Goal: Check status: Check status

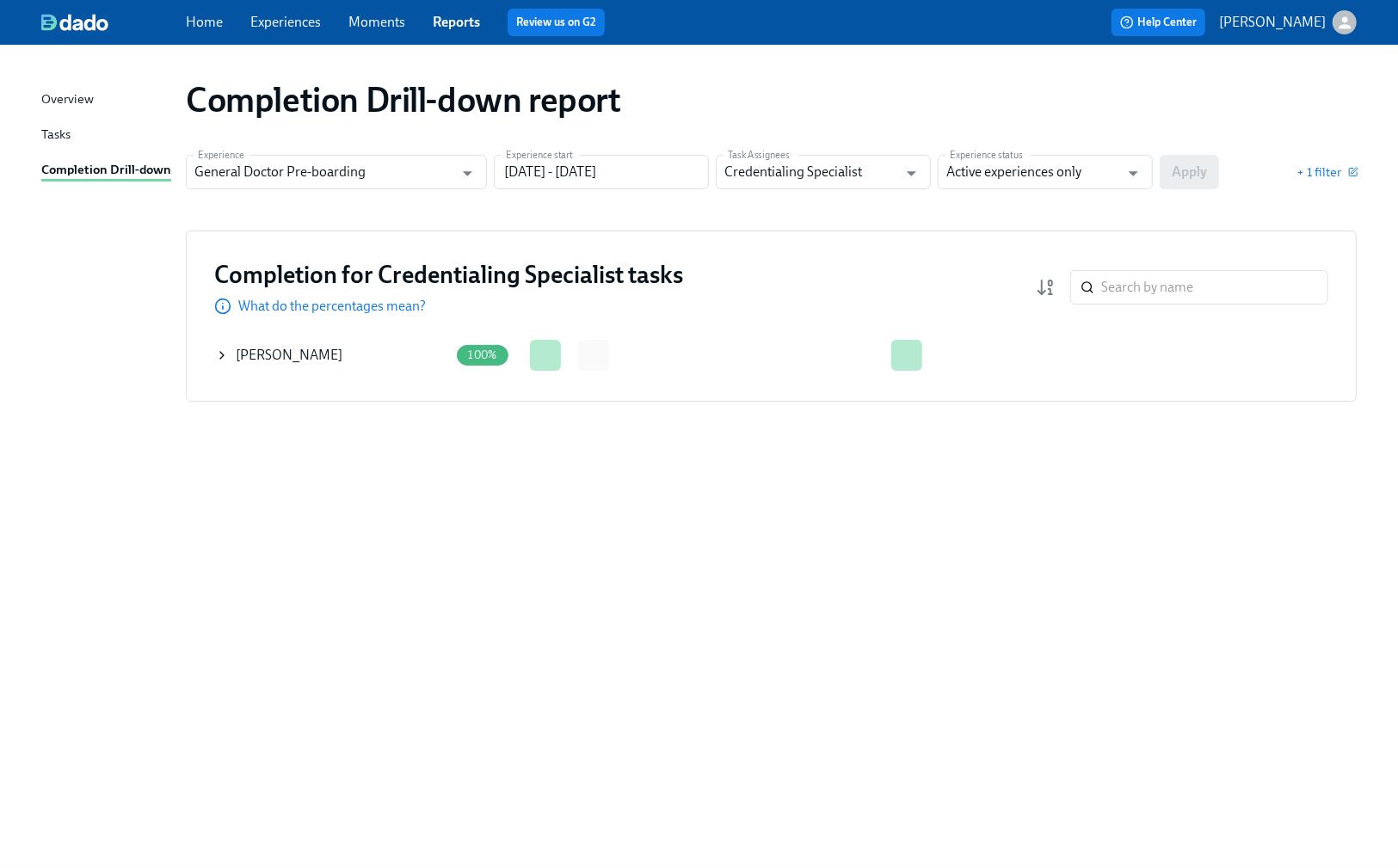
click at [221, 352] on icon at bounding box center [222, 354] width 4 height 7
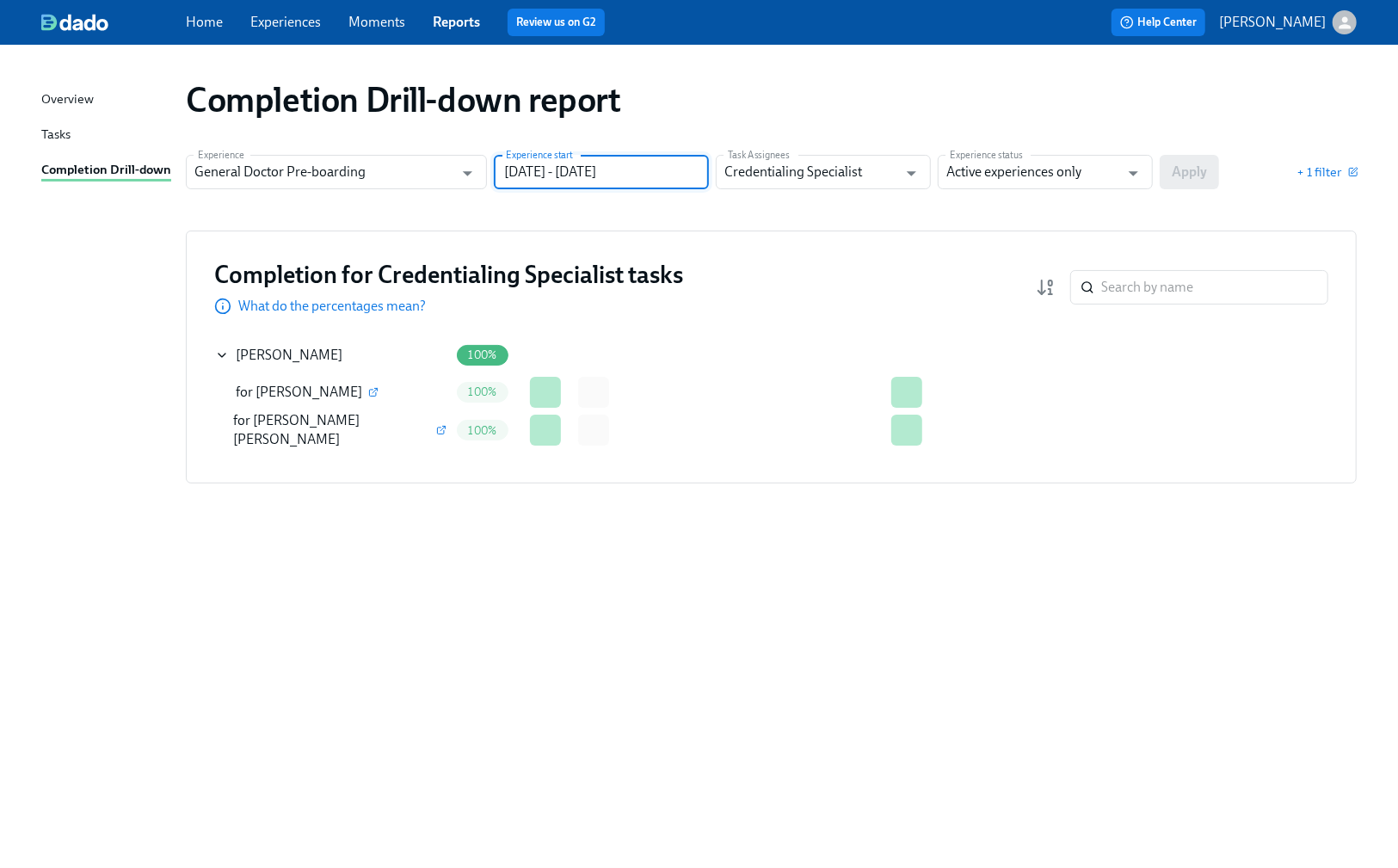
drag, startPoint x: 680, startPoint y: 166, endPoint x: 594, endPoint y: 165, distance: 86.0
click at [594, 165] on input "[DATE] - [DATE]" at bounding box center [601, 172] width 215 height 35
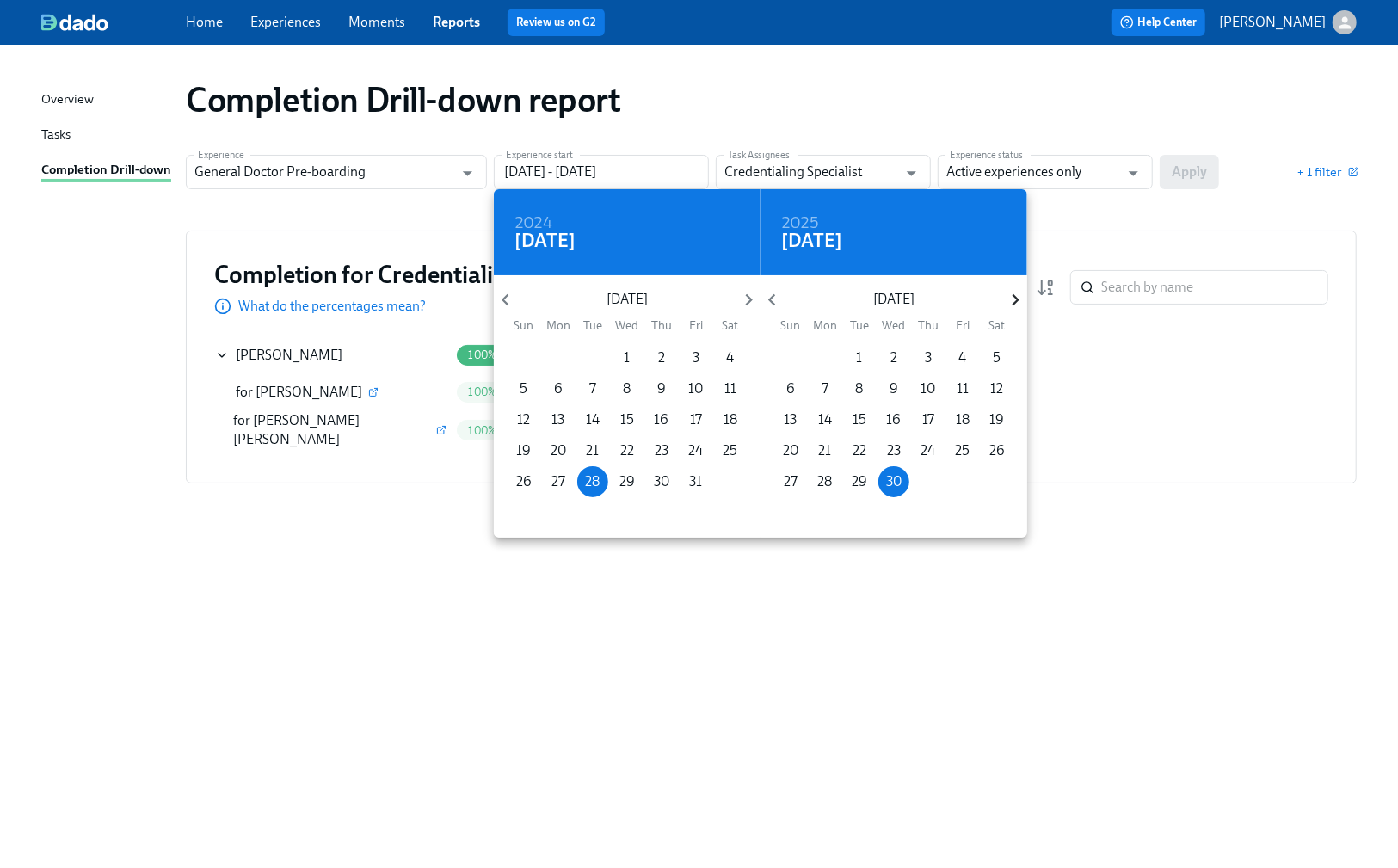
click at [1019, 297] on icon "button" at bounding box center [1016, 299] width 23 height 23
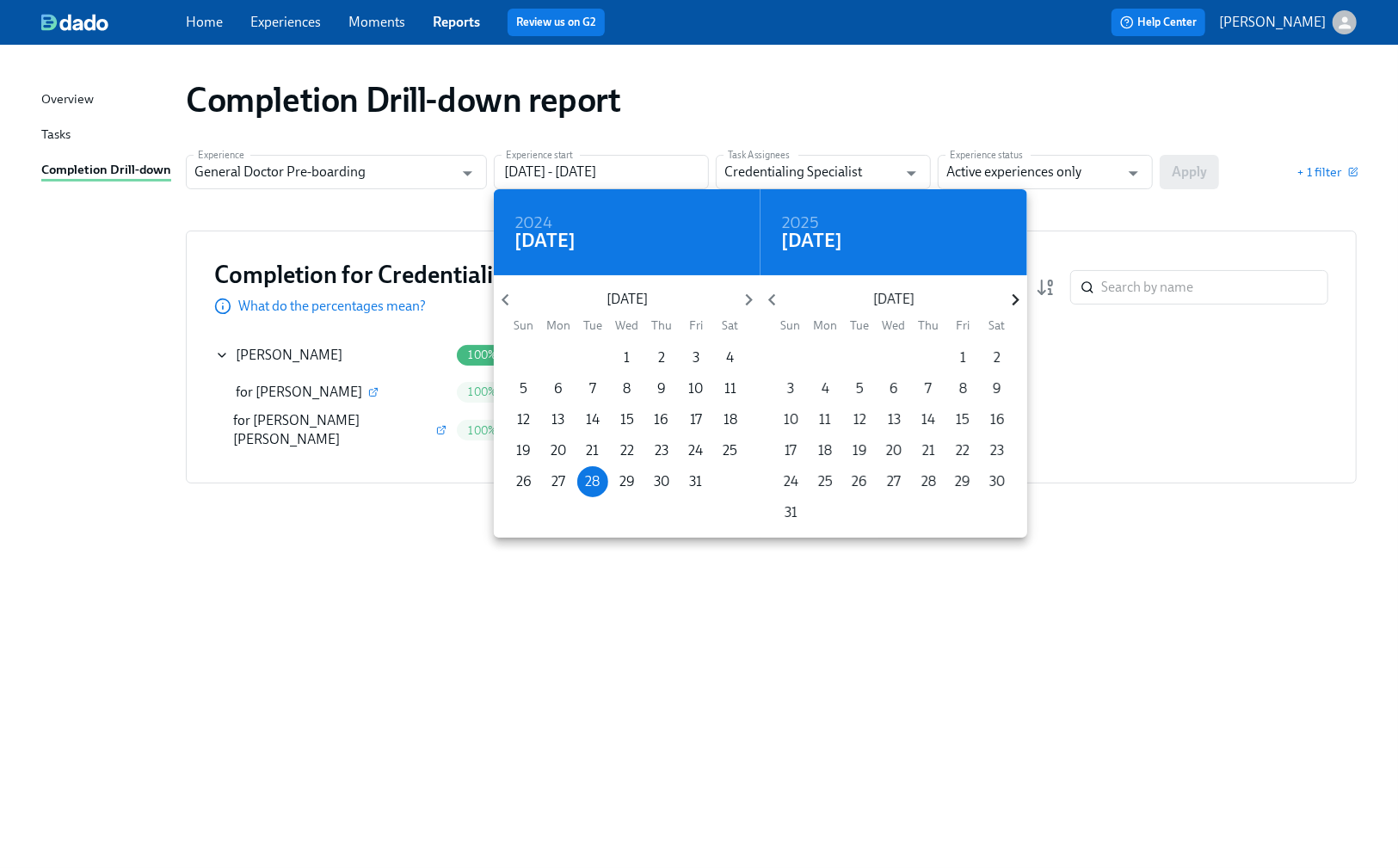
click at [1019, 297] on icon "button" at bounding box center [1016, 299] width 23 height 23
click at [894, 479] on p "31" at bounding box center [893, 482] width 13 height 19
type input "[DATE] - [DATE]"
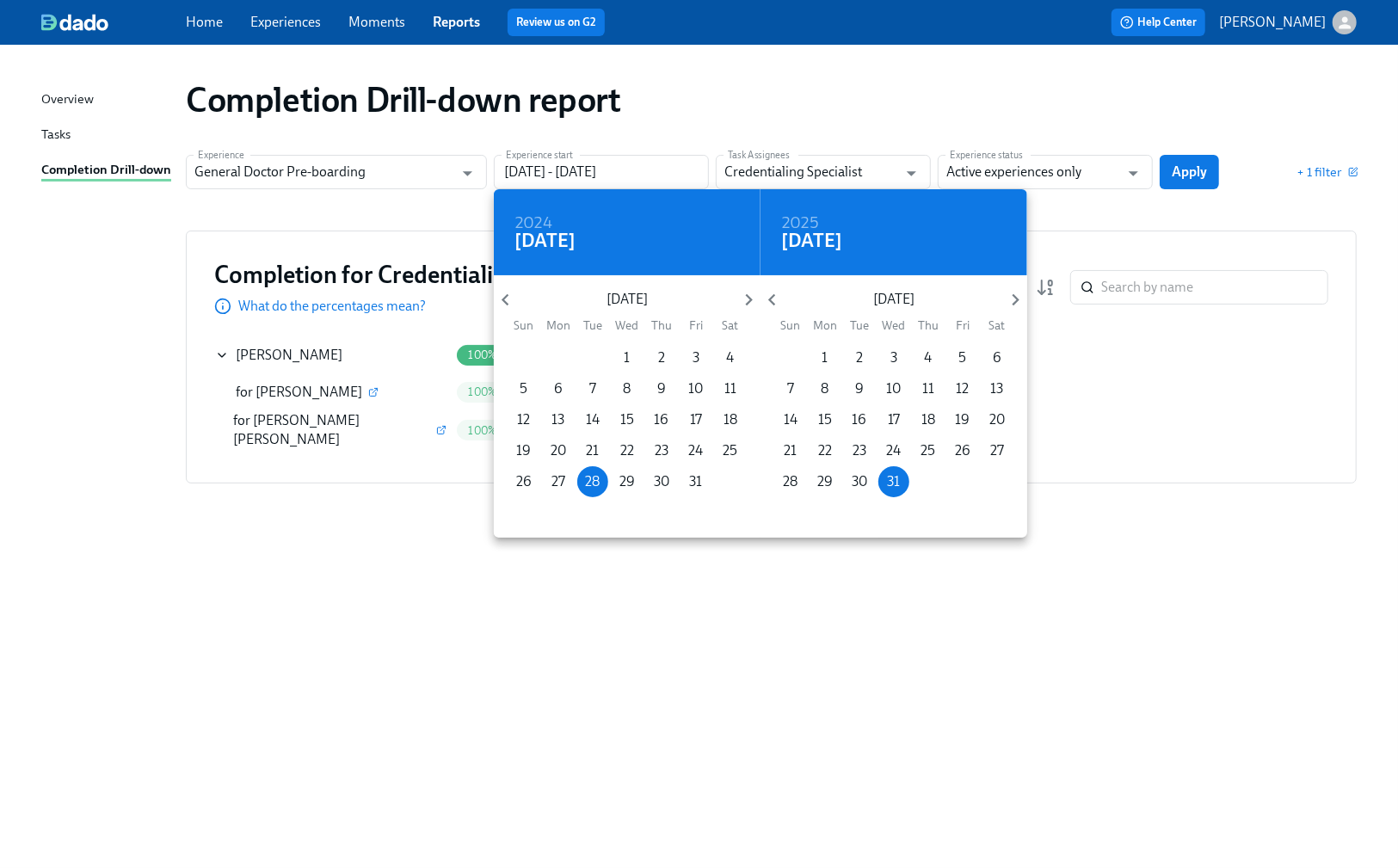
click at [1091, 177] on div at bounding box center [699, 434] width 1398 height 868
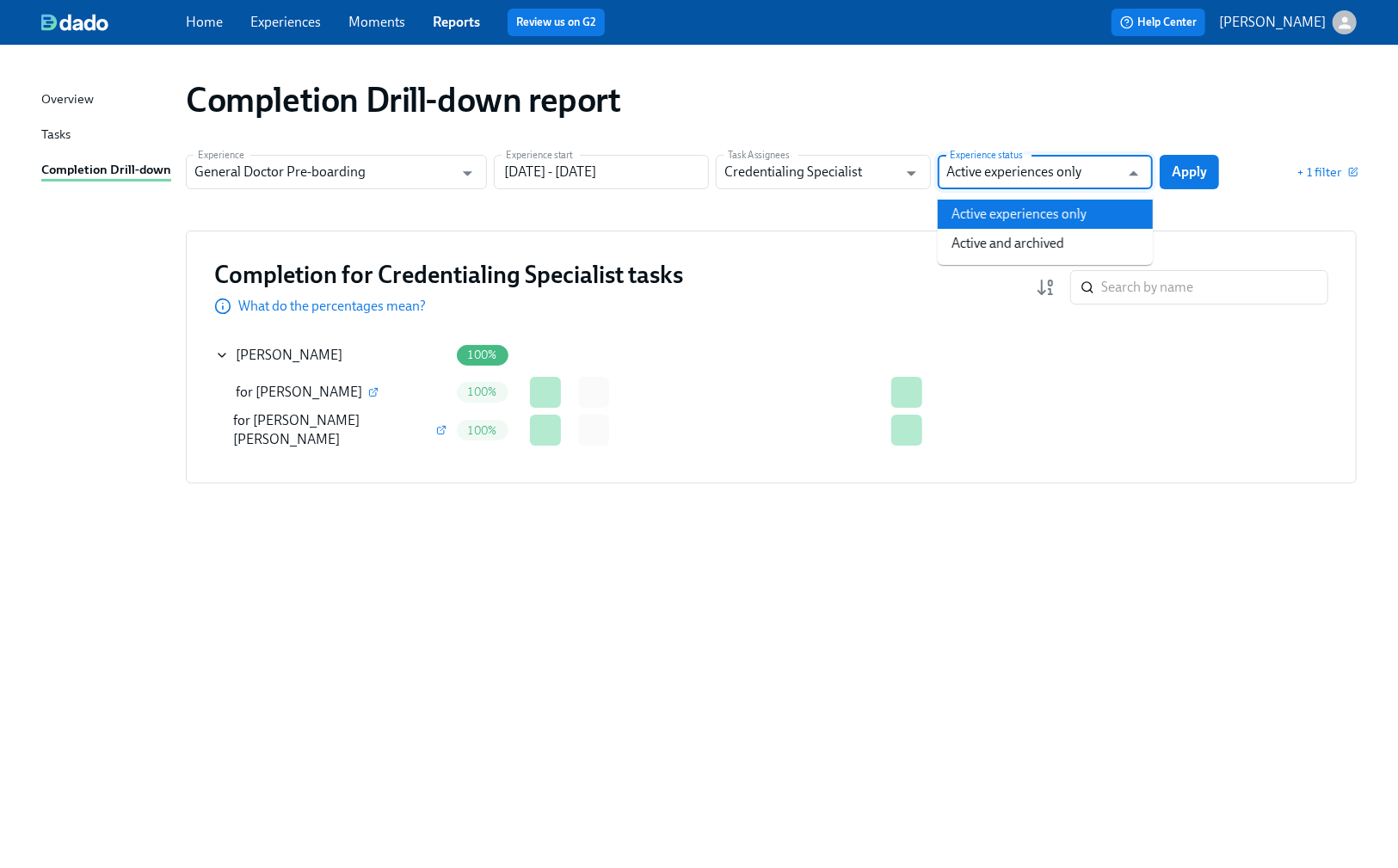
click at [989, 173] on input "Active experiences only" at bounding box center [1032, 172] width 173 height 35
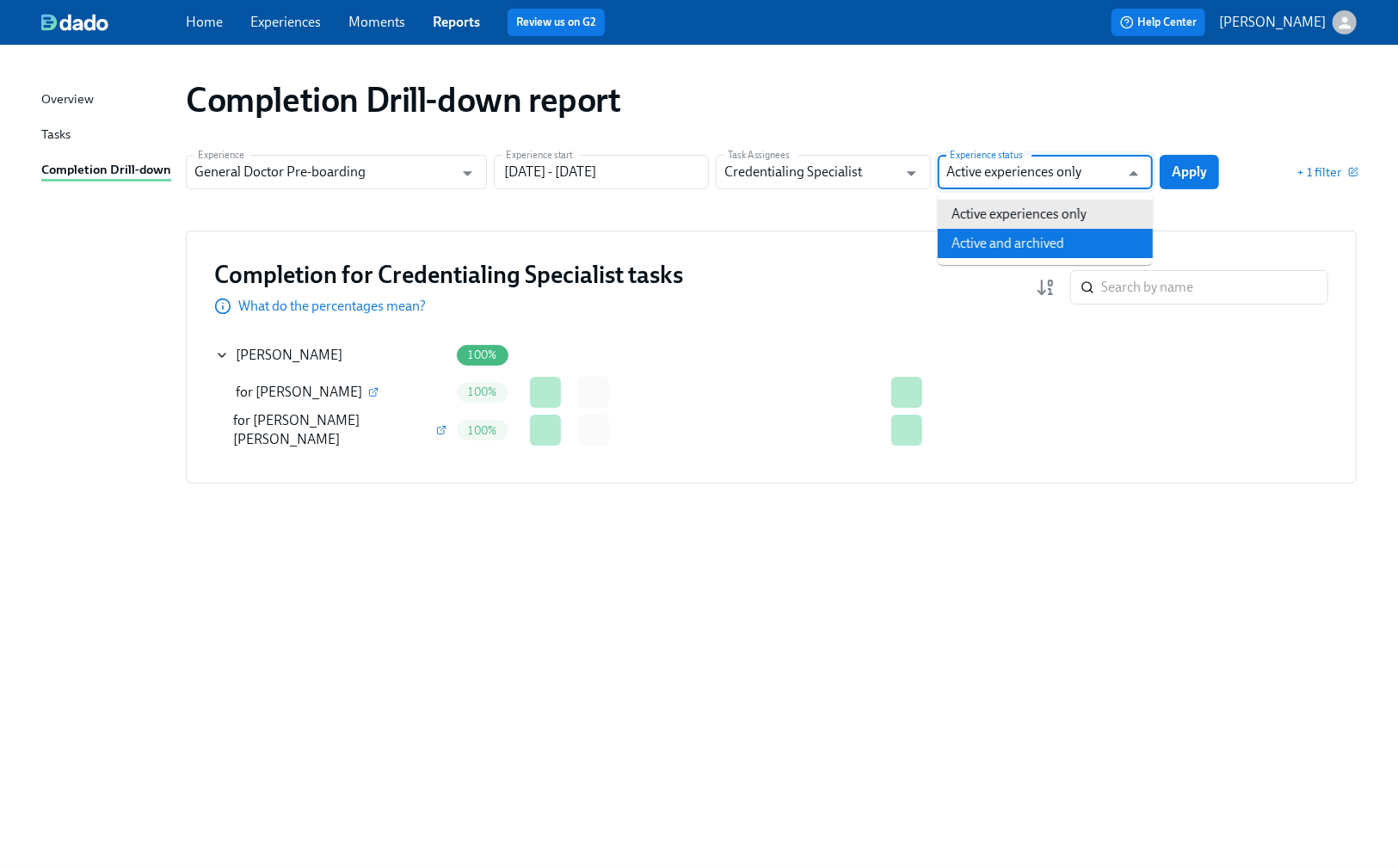
click at [991, 240] on li "Active and archived" at bounding box center [1045, 243] width 215 height 29
type input "Active and archived"
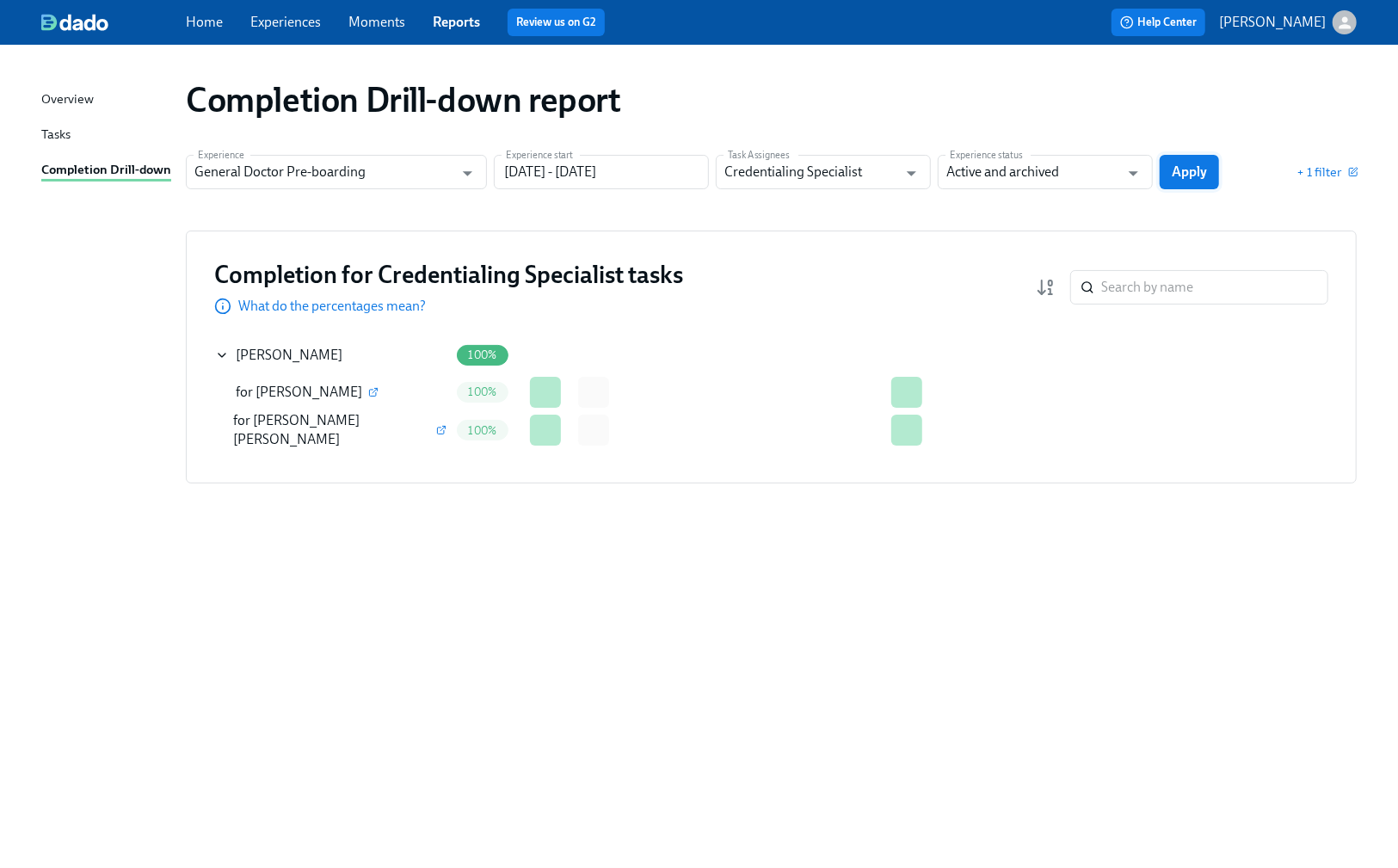
click at [1188, 169] on span "Apply" at bounding box center [1188, 172] width 36 height 17
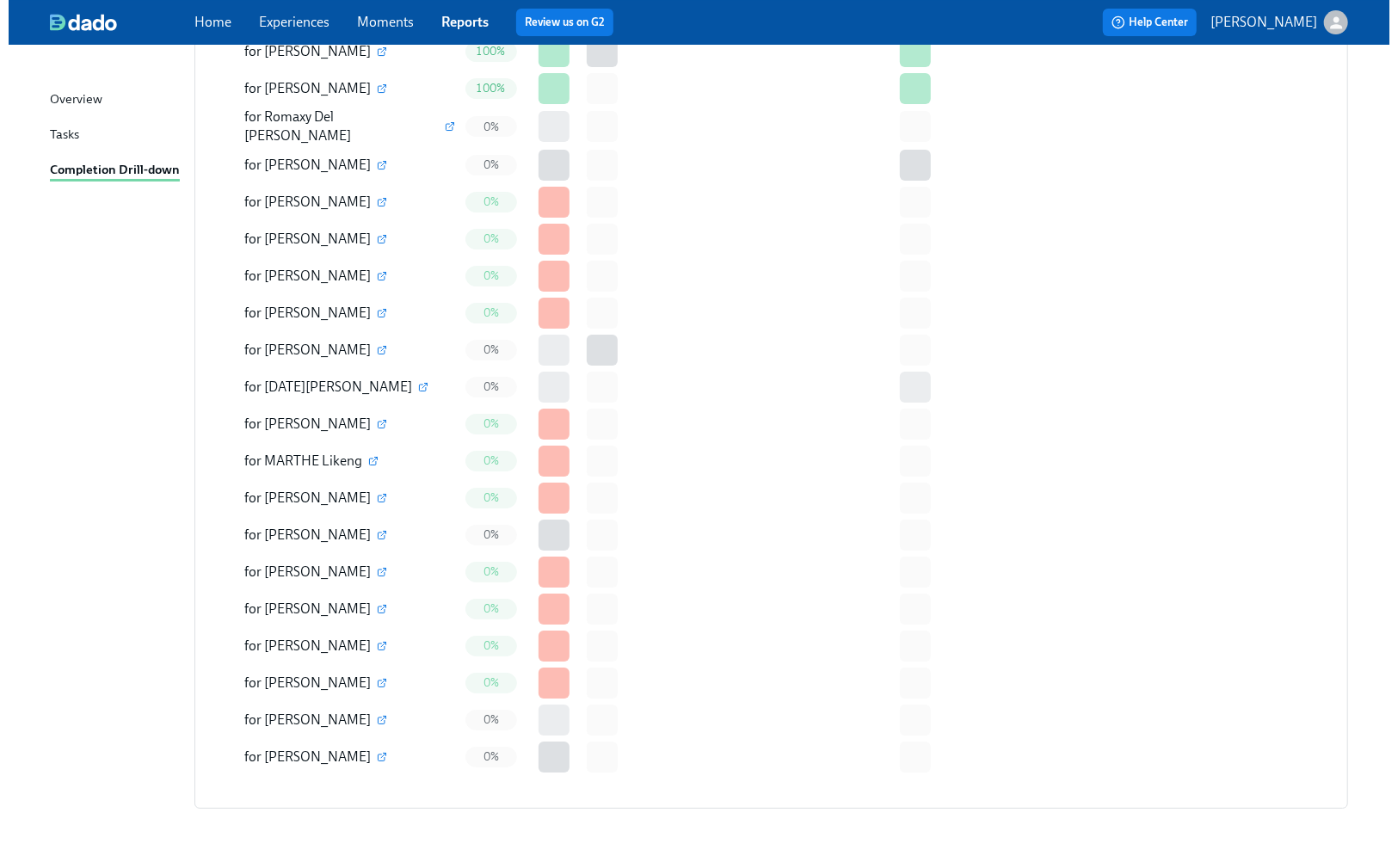
scroll to position [3778, 0]
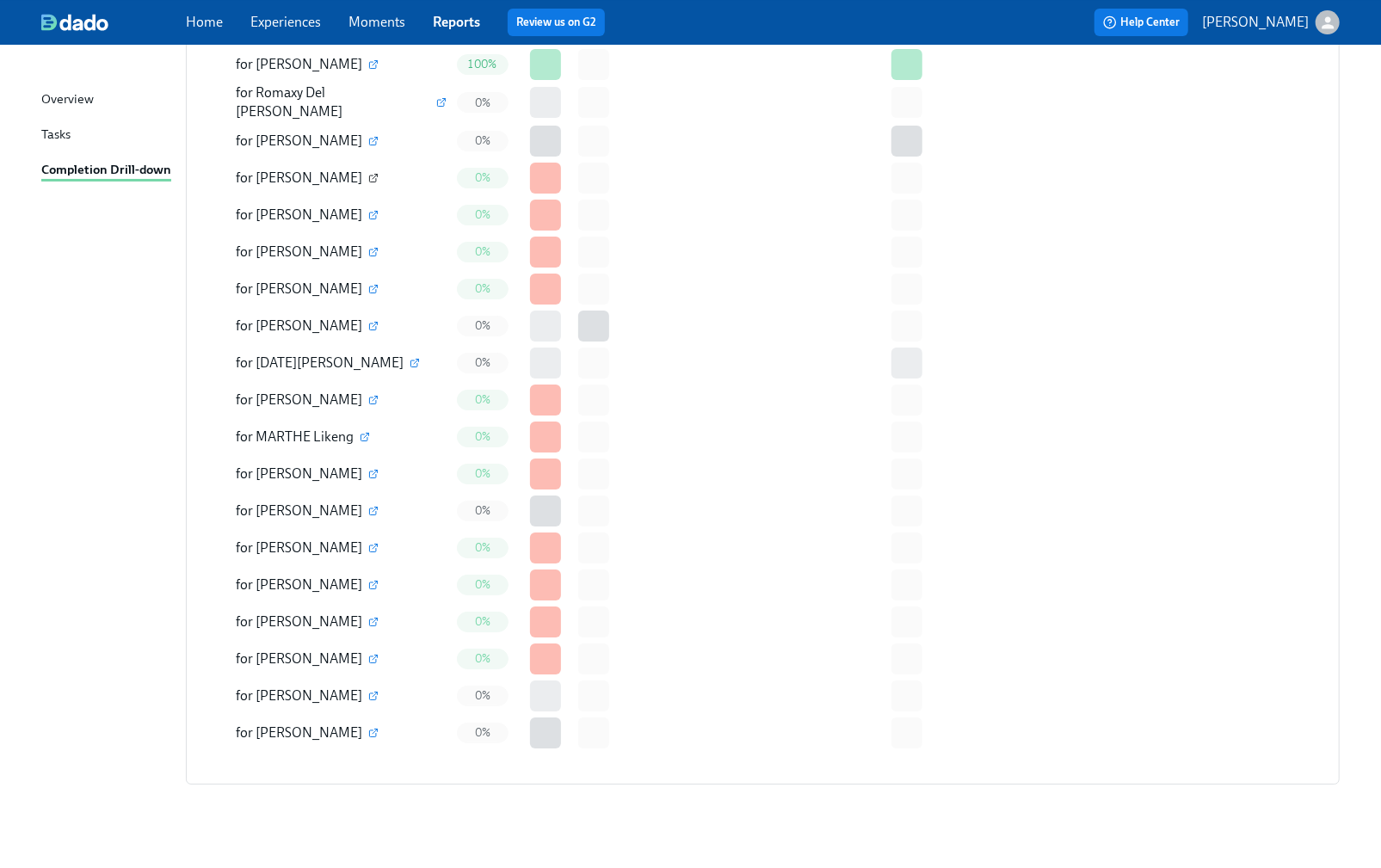
click at [368, 173] on icon "button" at bounding box center [373, 178] width 11 height 11
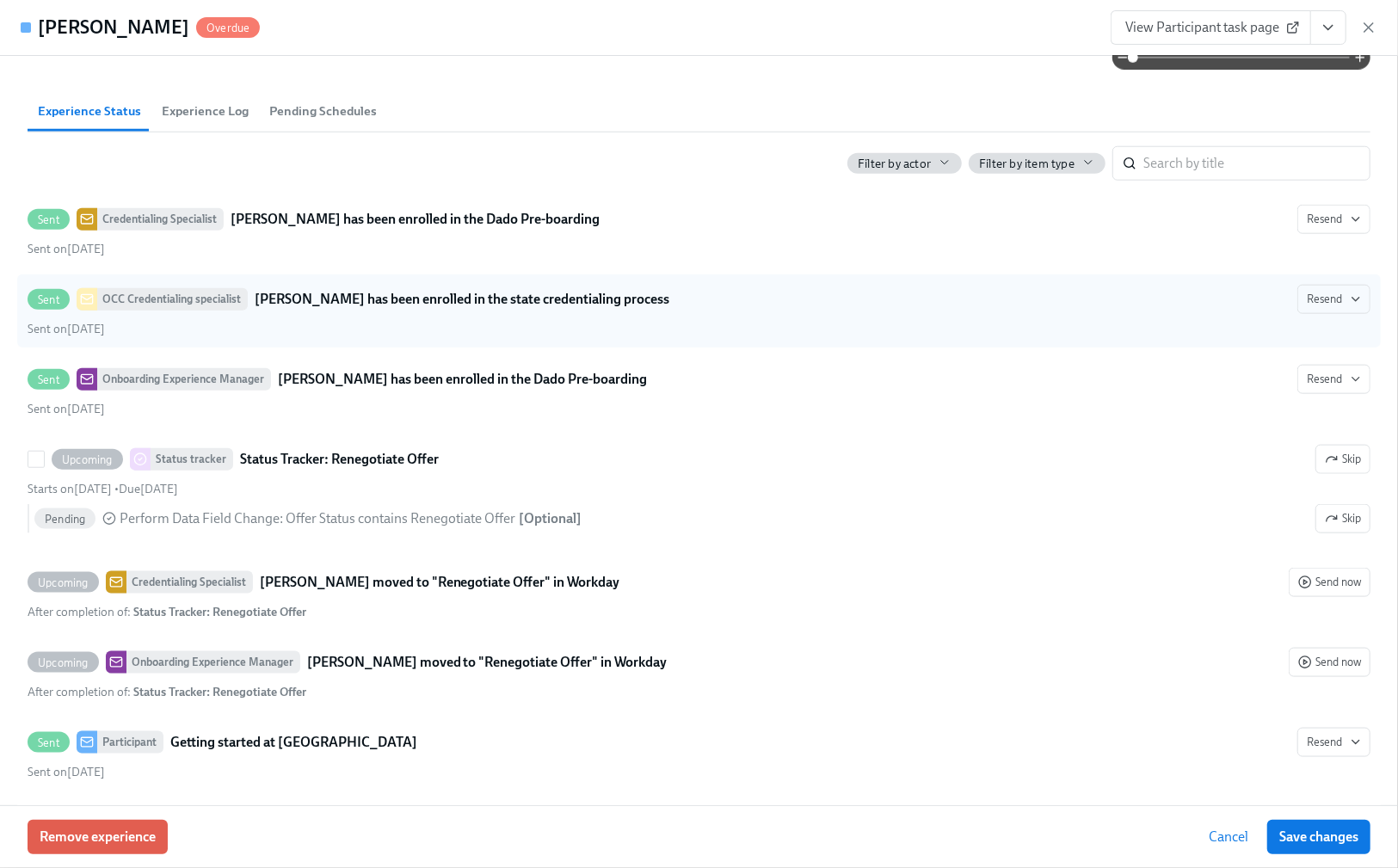
scroll to position [1147, 0]
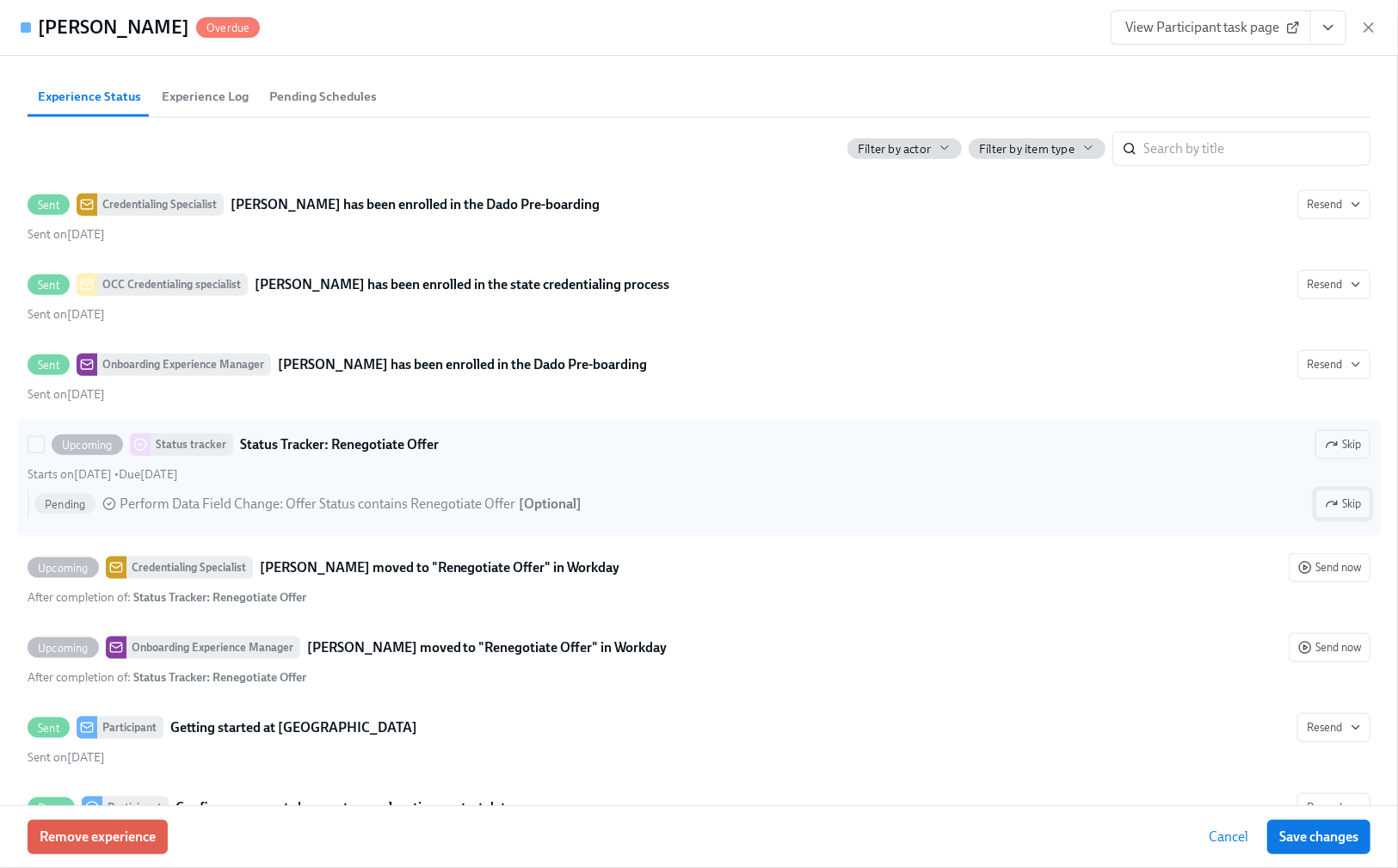
click at [1325, 511] on icon "button" at bounding box center [1331, 504] width 14 height 14
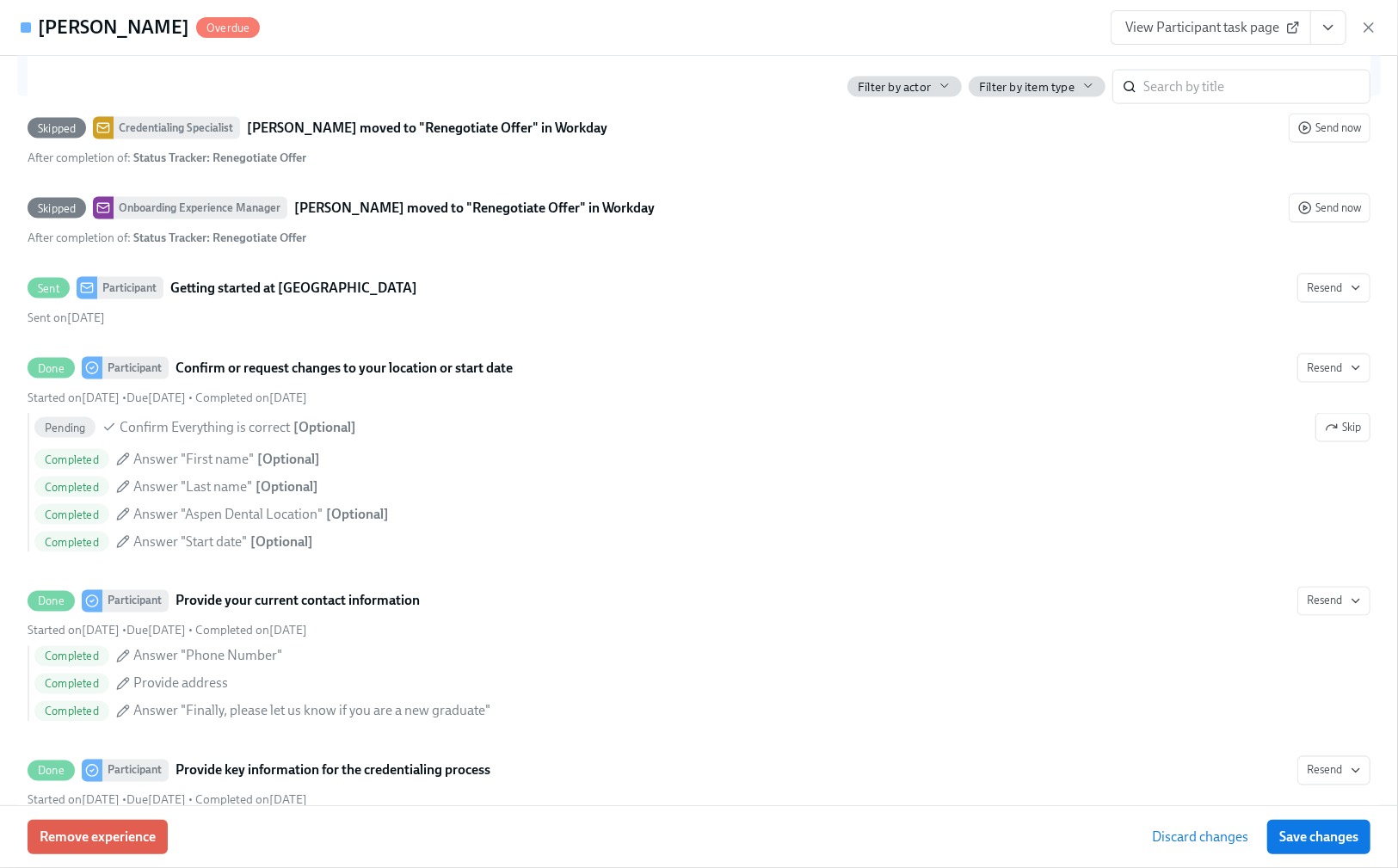
scroll to position [1721, 0]
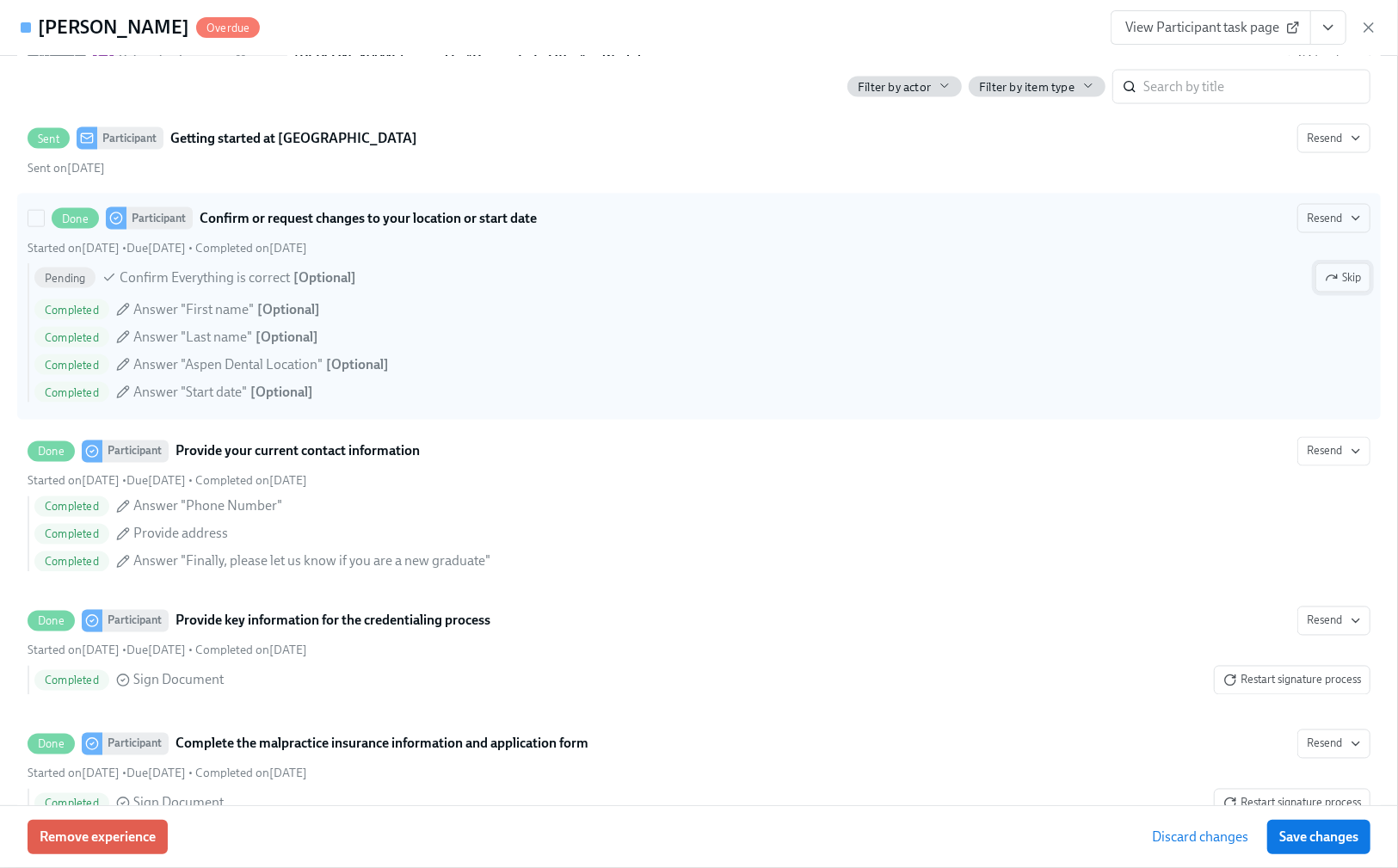
click at [1325, 285] on icon "button" at bounding box center [1331, 278] width 14 height 14
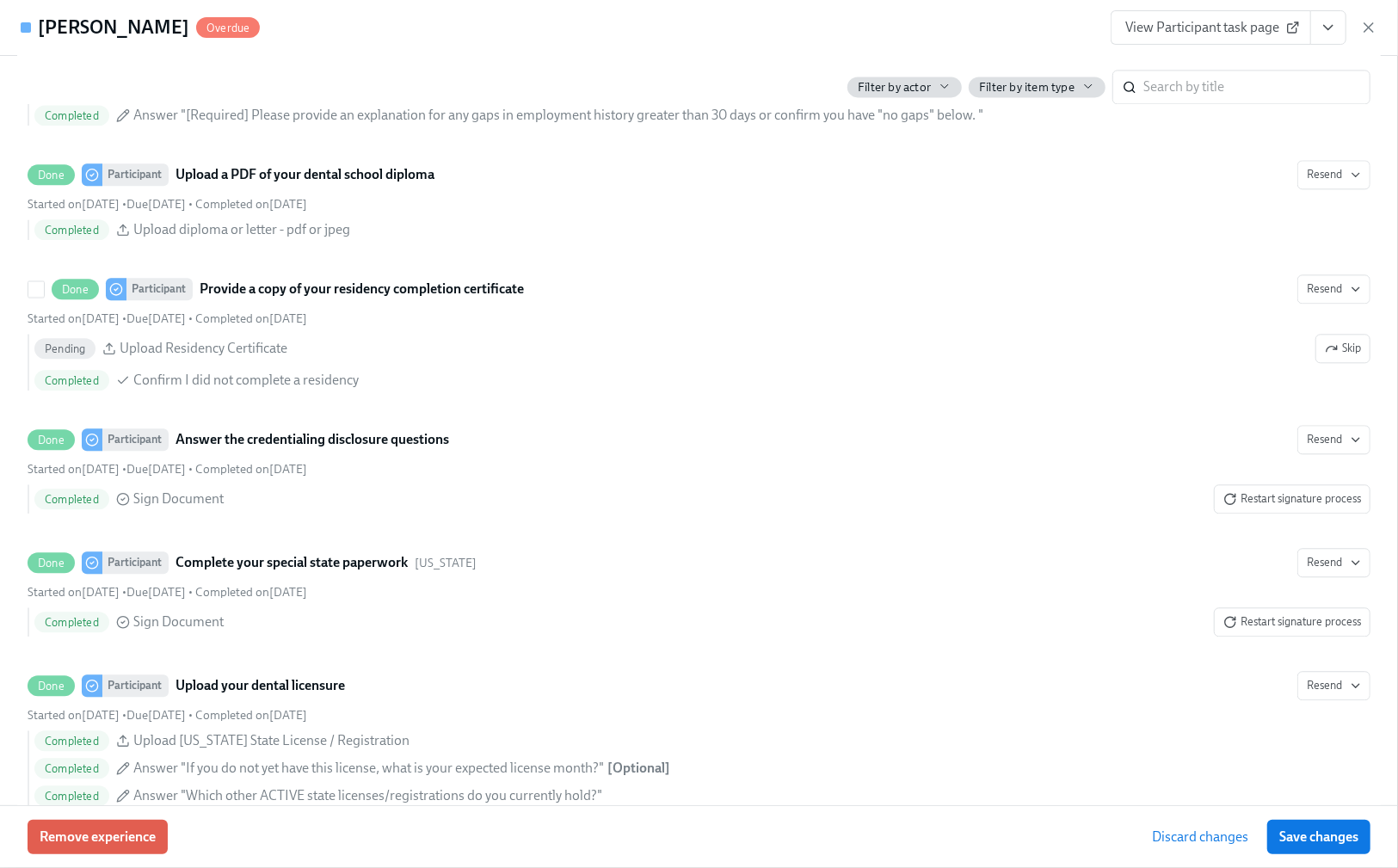
scroll to position [2637, 0]
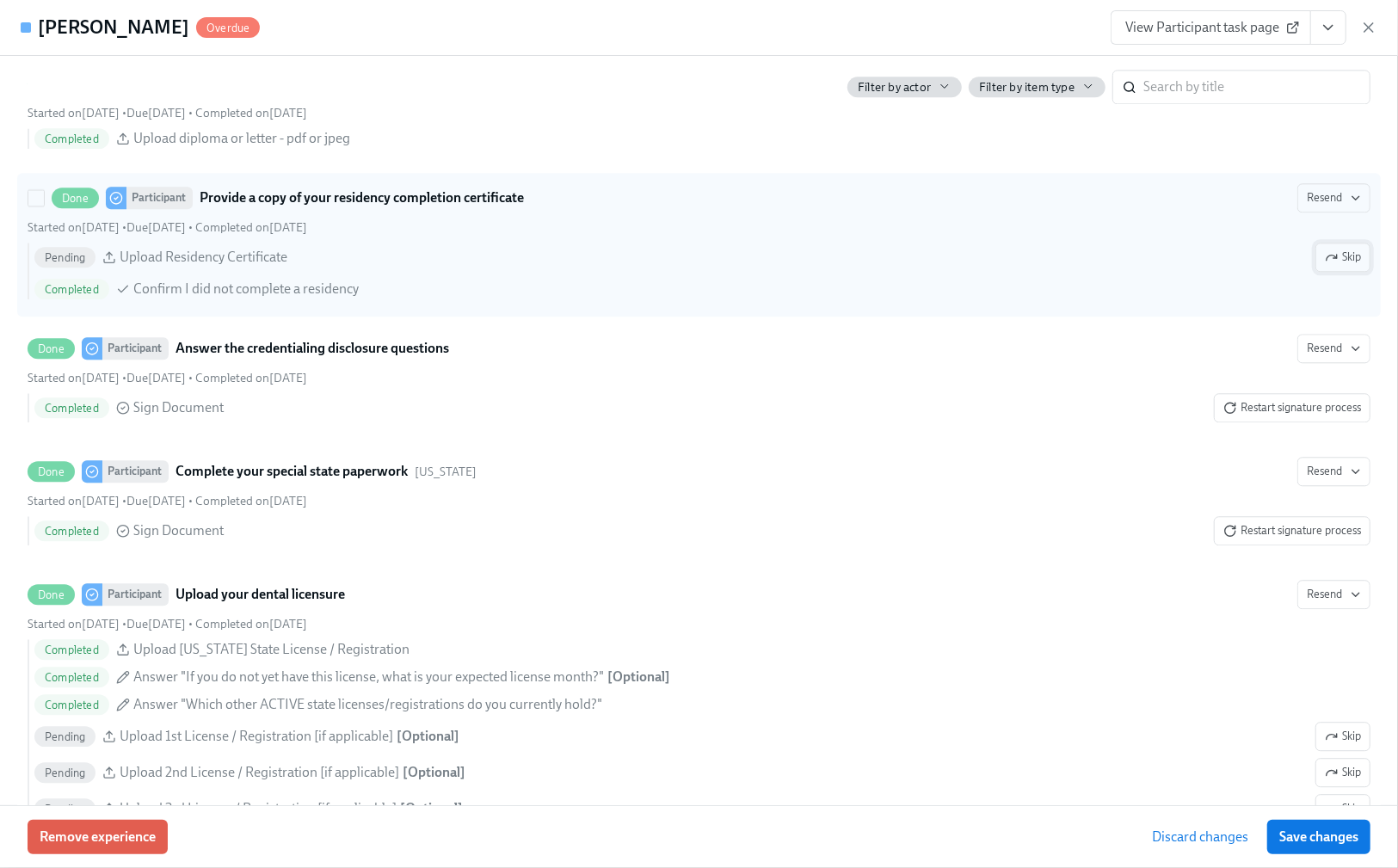
click at [1328, 266] on span "Skip" at bounding box center [1342, 257] width 36 height 17
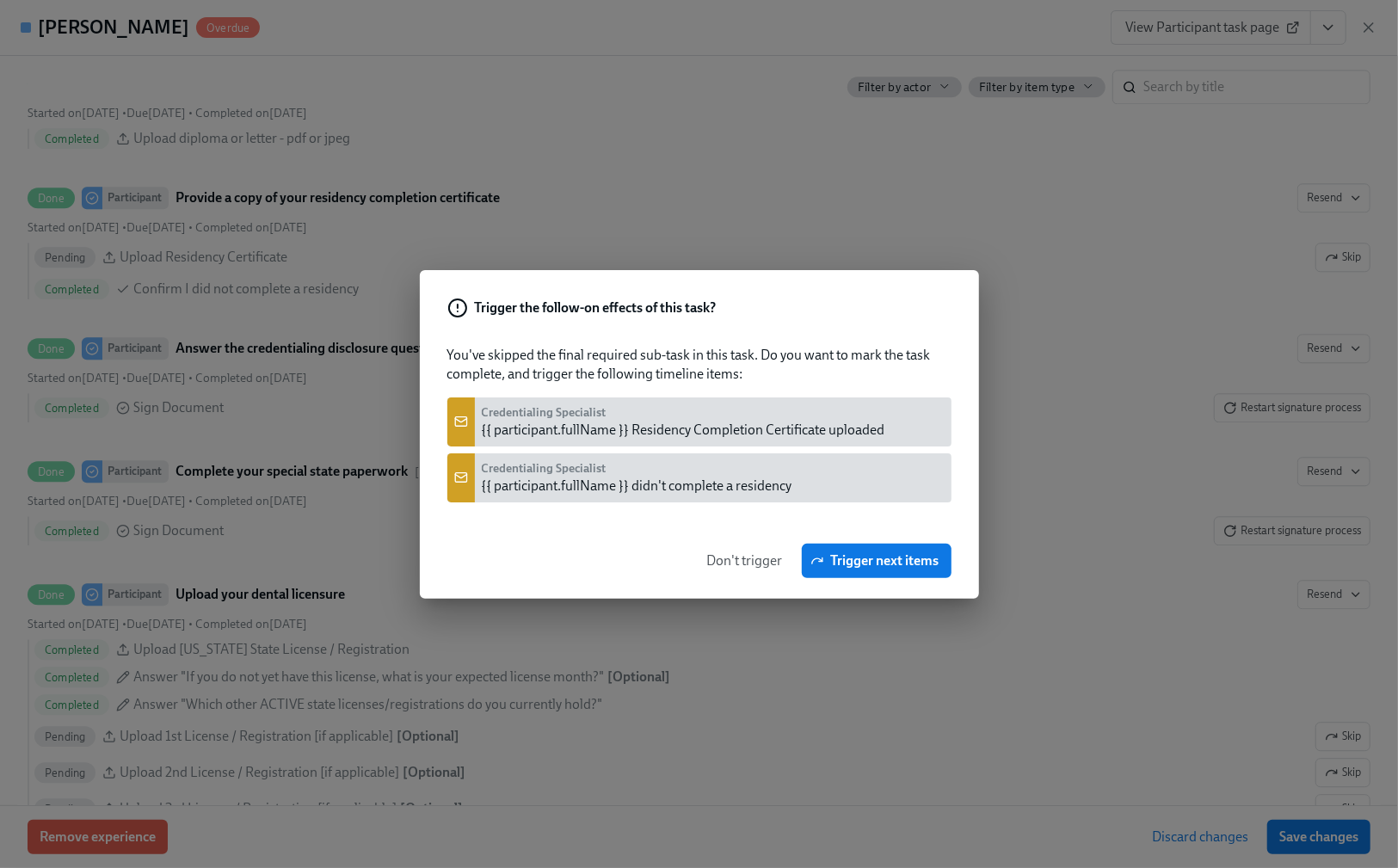
click at [748, 555] on span "Don't trigger" at bounding box center [744, 561] width 75 height 17
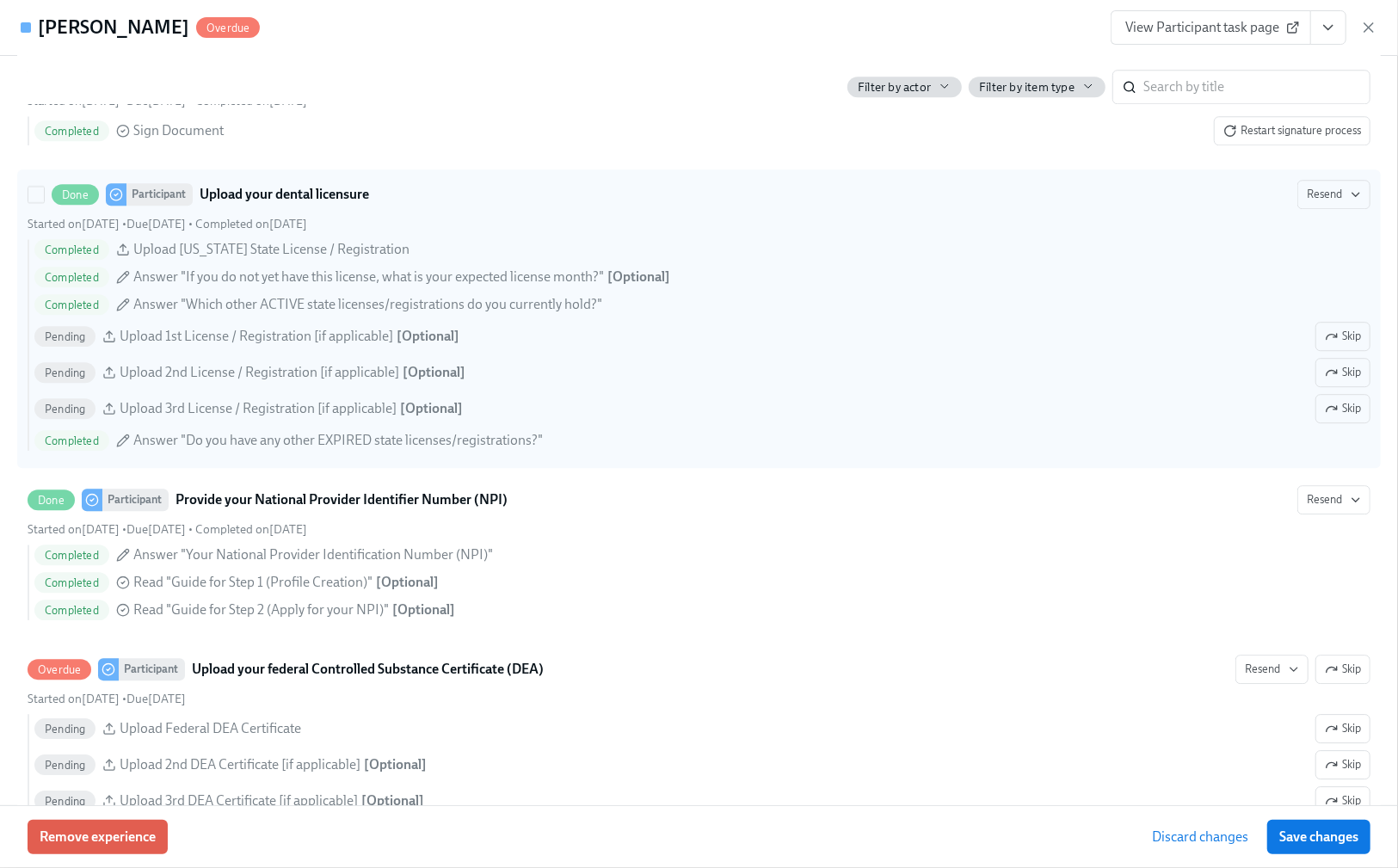
scroll to position [3096, 0]
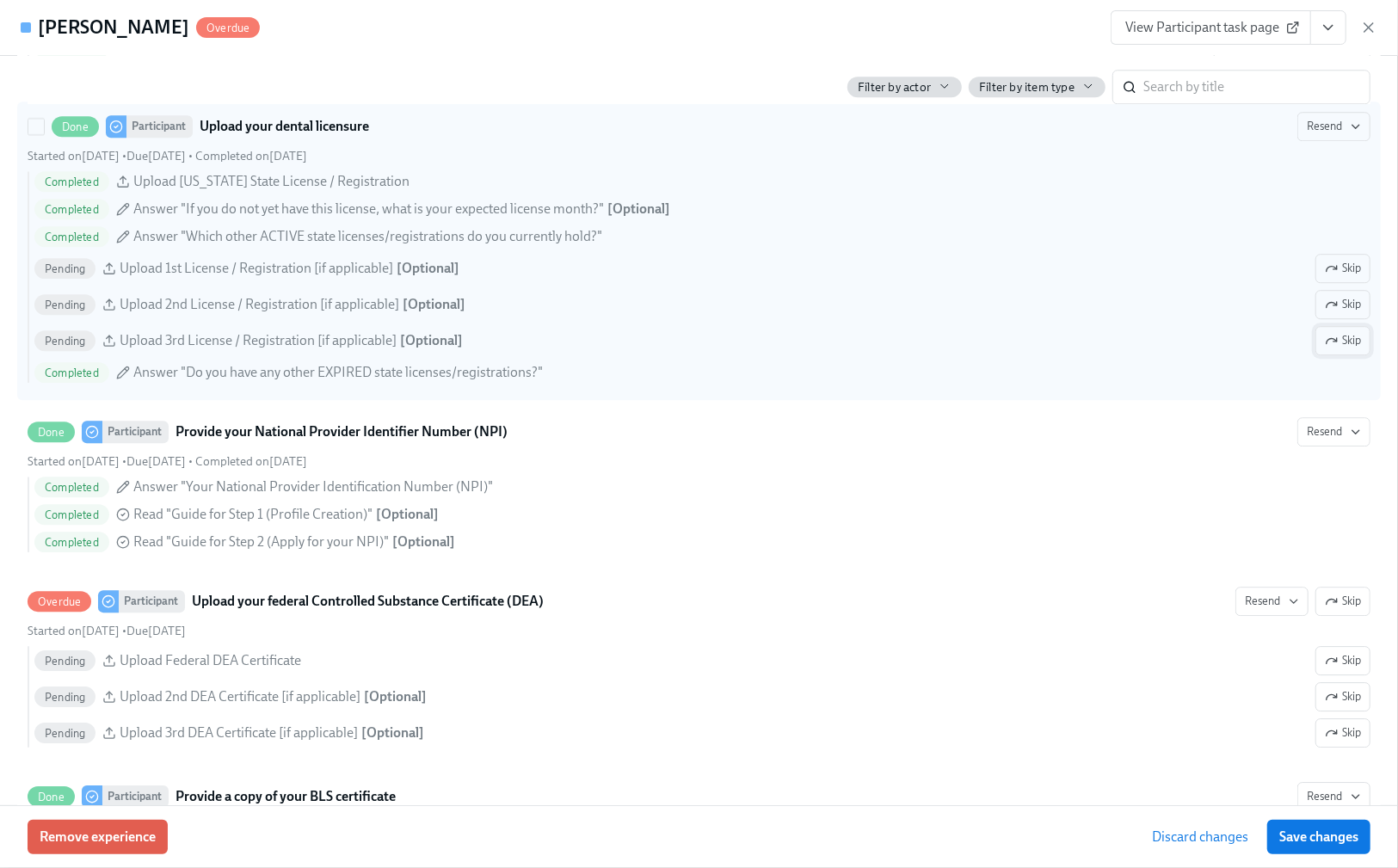
click at [1333, 342] on icon "button" at bounding box center [1335, 340] width 4 height 4
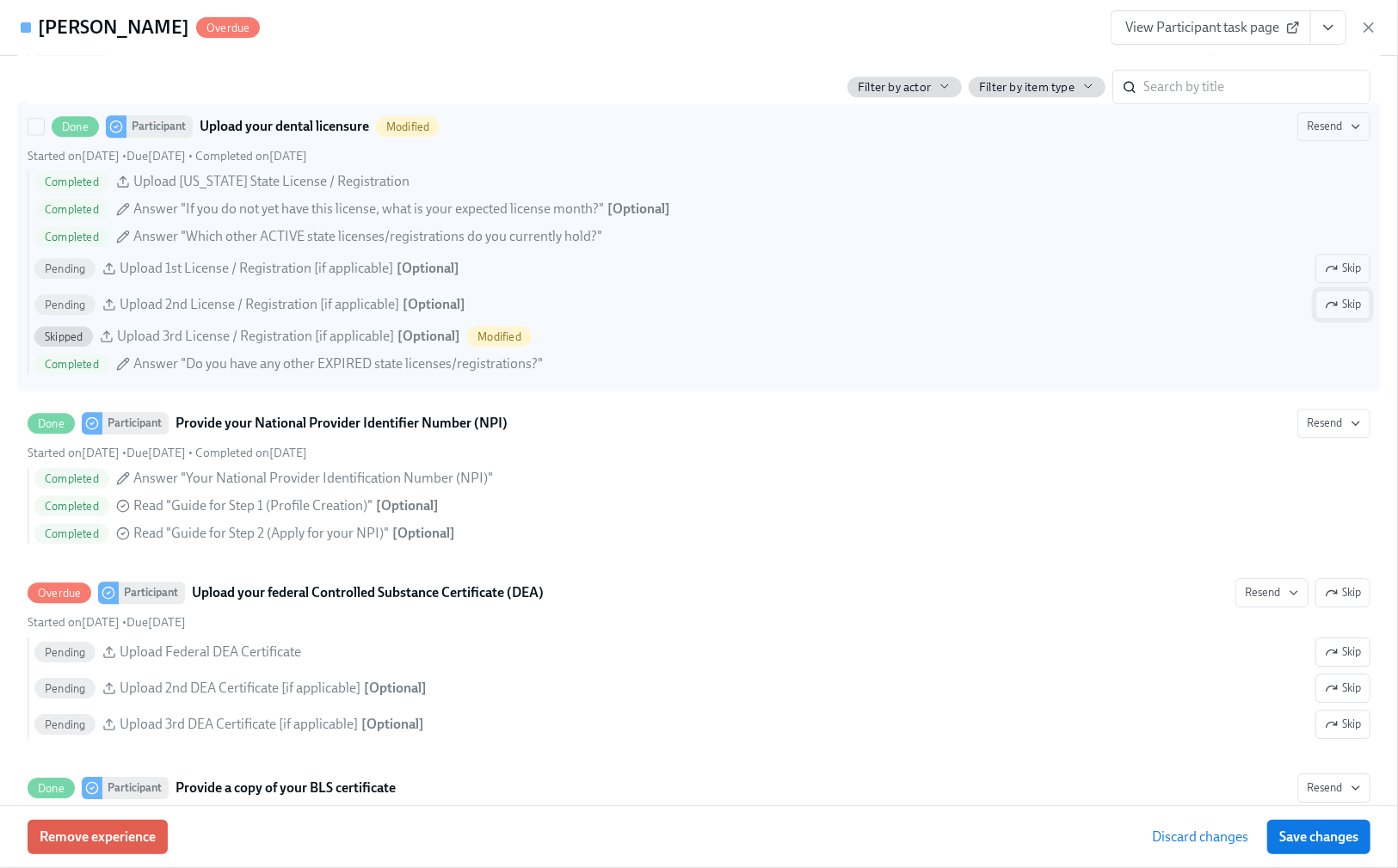
click at [1325, 311] on icon "button" at bounding box center [1331, 304] width 14 height 14
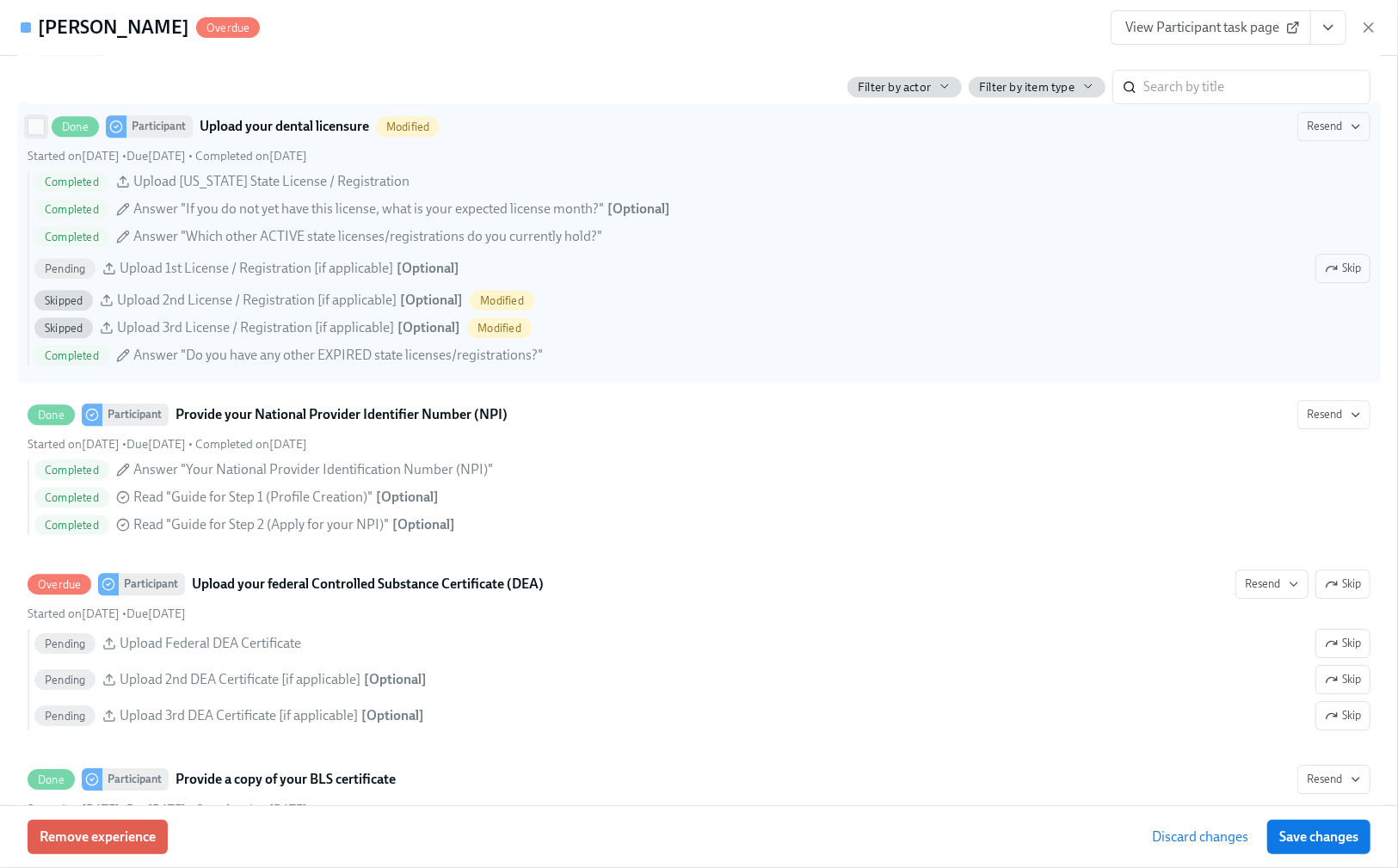
click at [28, 135] on span at bounding box center [37, 126] width 17 height 17
click at [28, 134] on input "Done Participant Upload your dental licensure Modified Resend Started on [DATE]…" at bounding box center [36, 126] width 15 height 15
checkbox input "true"
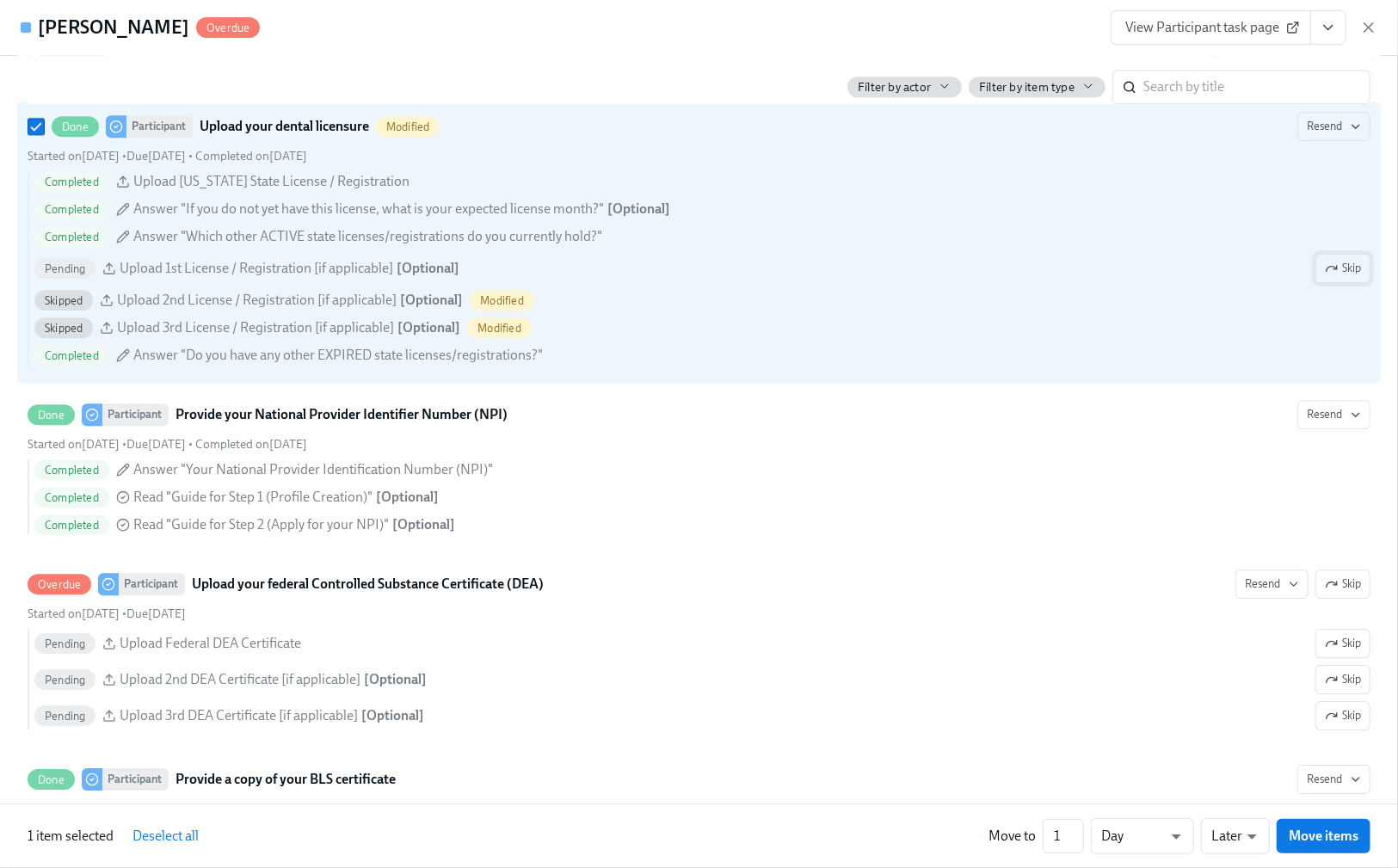
click at [1335, 277] on span "Skip" at bounding box center [1342, 268] width 36 height 17
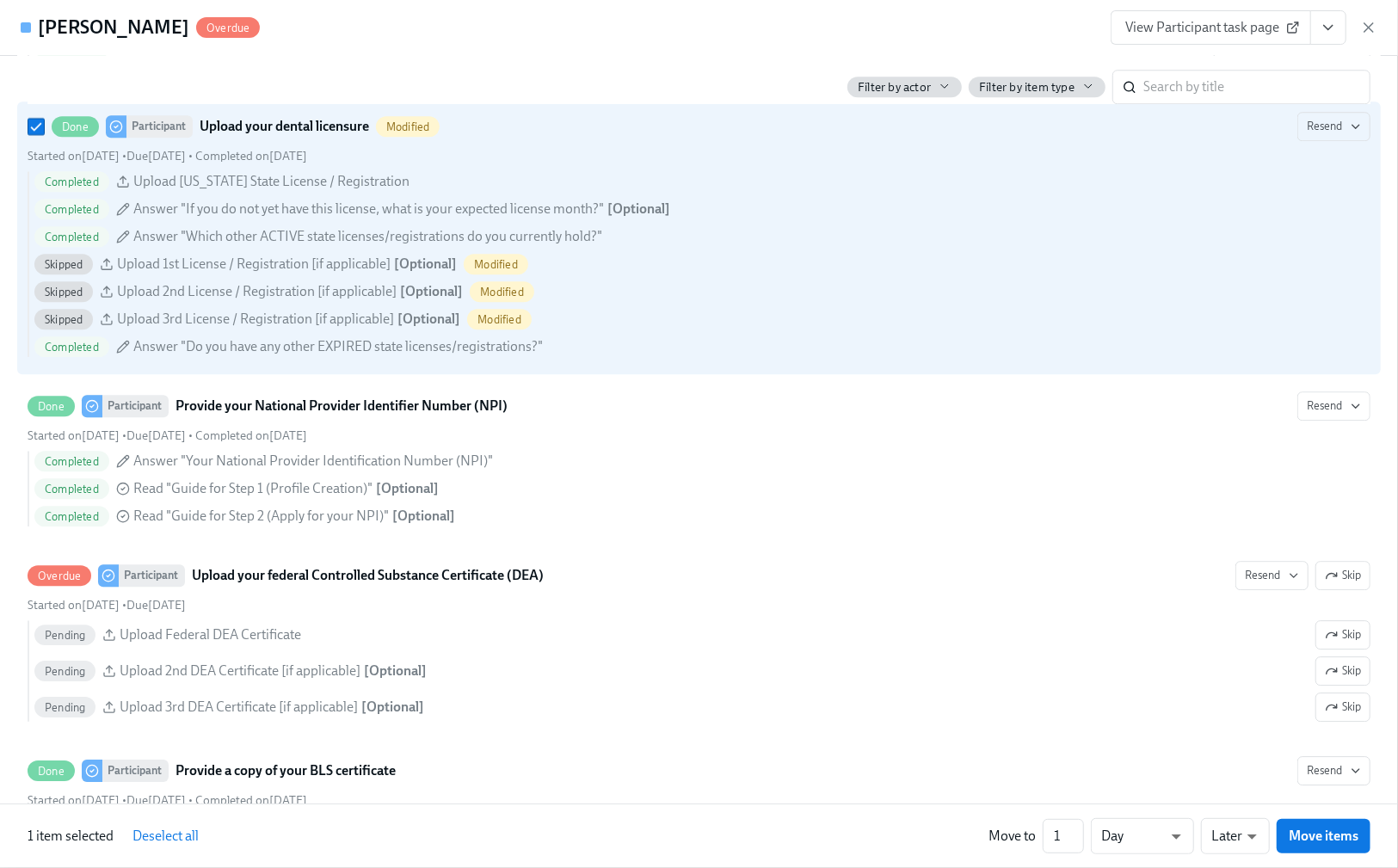
click at [4, 282] on div "Credentialing Specialist [PERSON_NAME] ​ Field Ops [PERSON_NAME] ​ OCC Credenti…" at bounding box center [699, 430] width 1398 height 747
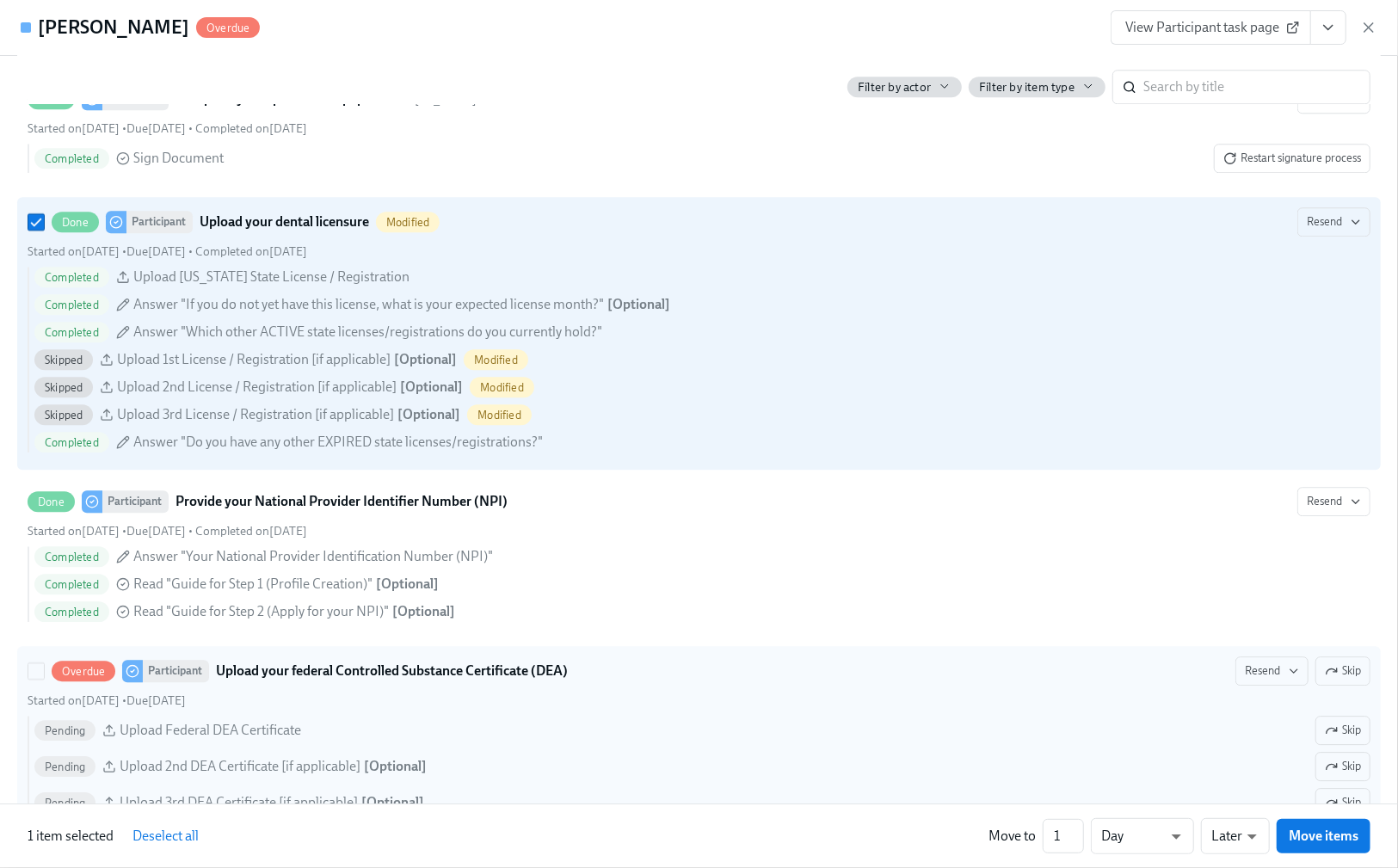
scroll to position [3211, 0]
